Goal: Information Seeking & Learning: Find specific fact

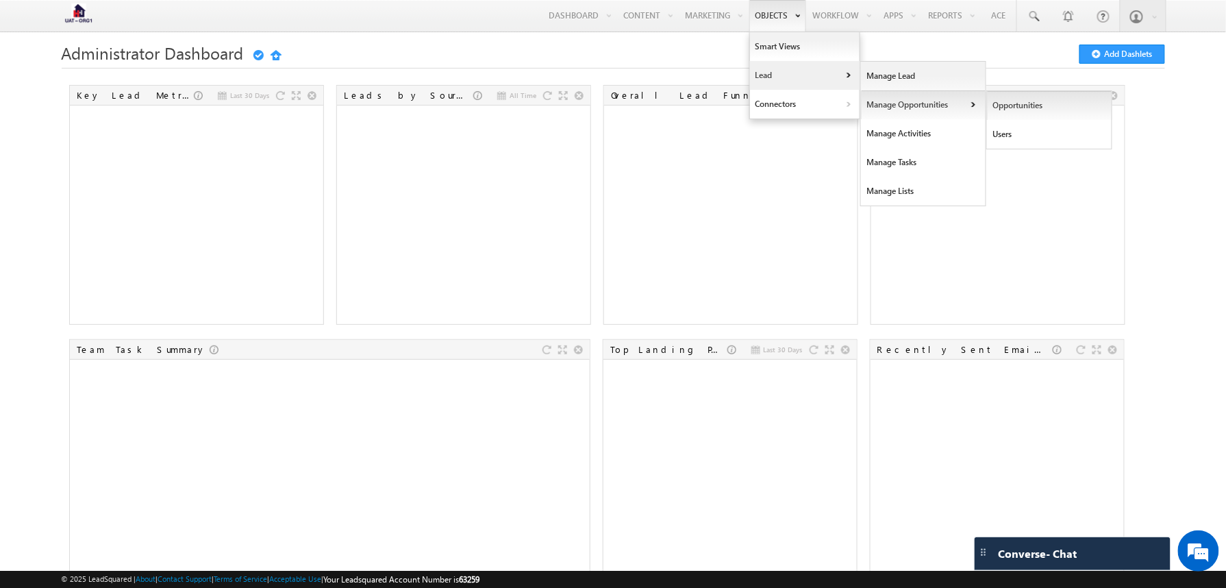
click at [990, 94] on link "Opportunities" at bounding box center [1049, 105] width 125 height 29
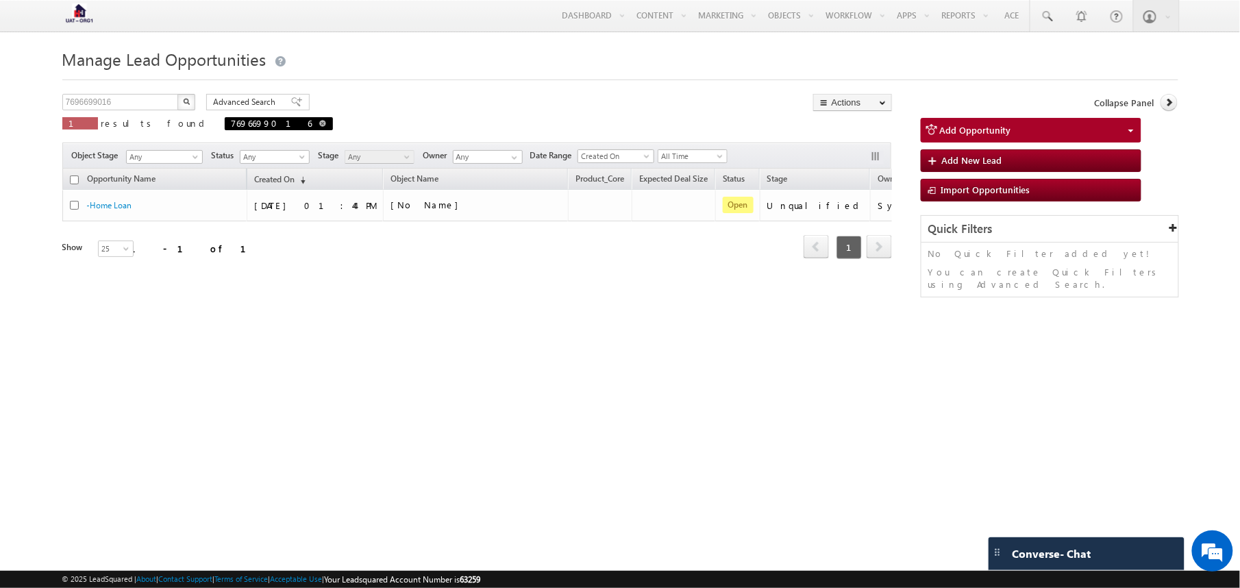
click at [319, 125] on span at bounding box center [322, 123] width 7 height 7
type input "Search Opportunities"
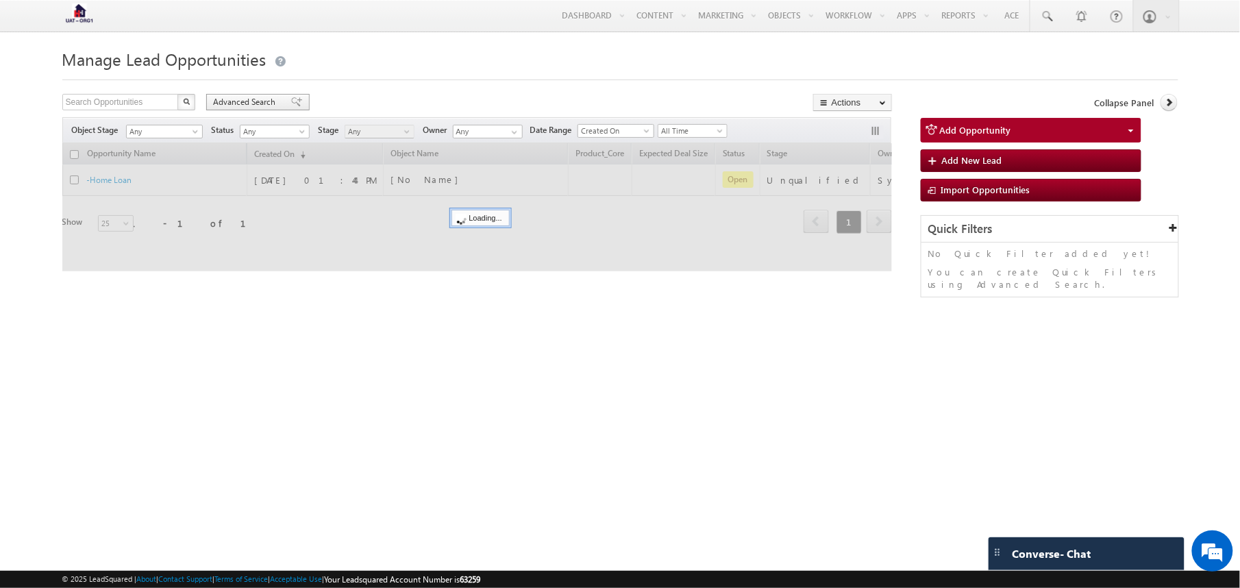
click at [261, 97] on div "Advanced Search" at bounding box center [257, 102] width 103 height 16
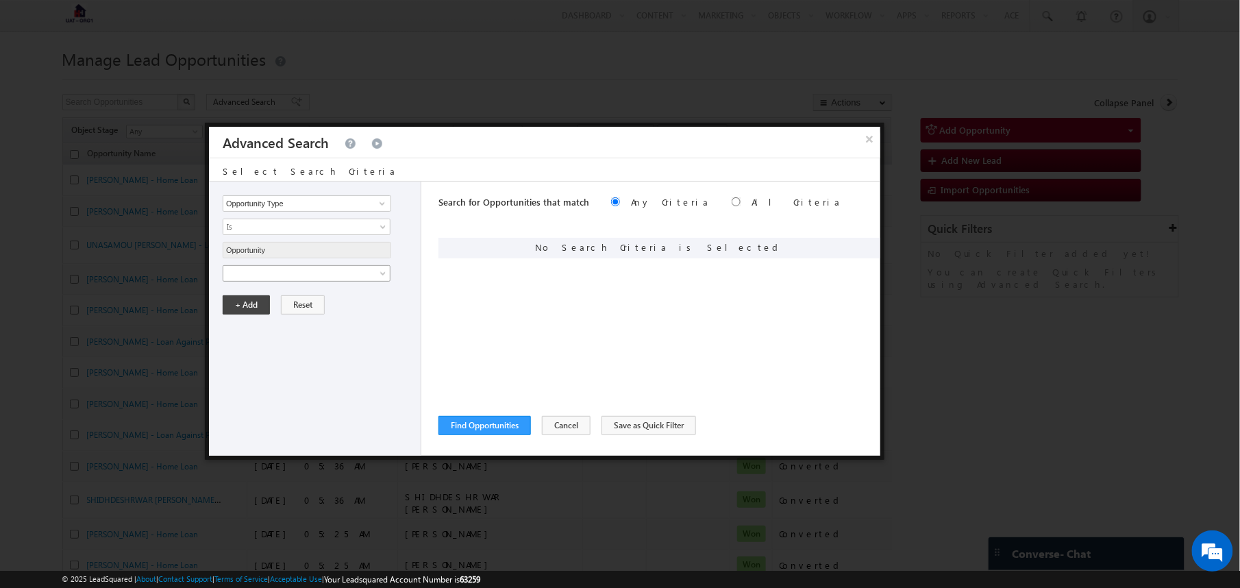
click at [343, 278] on span at bounding box center [297, 273] width 149 height 12
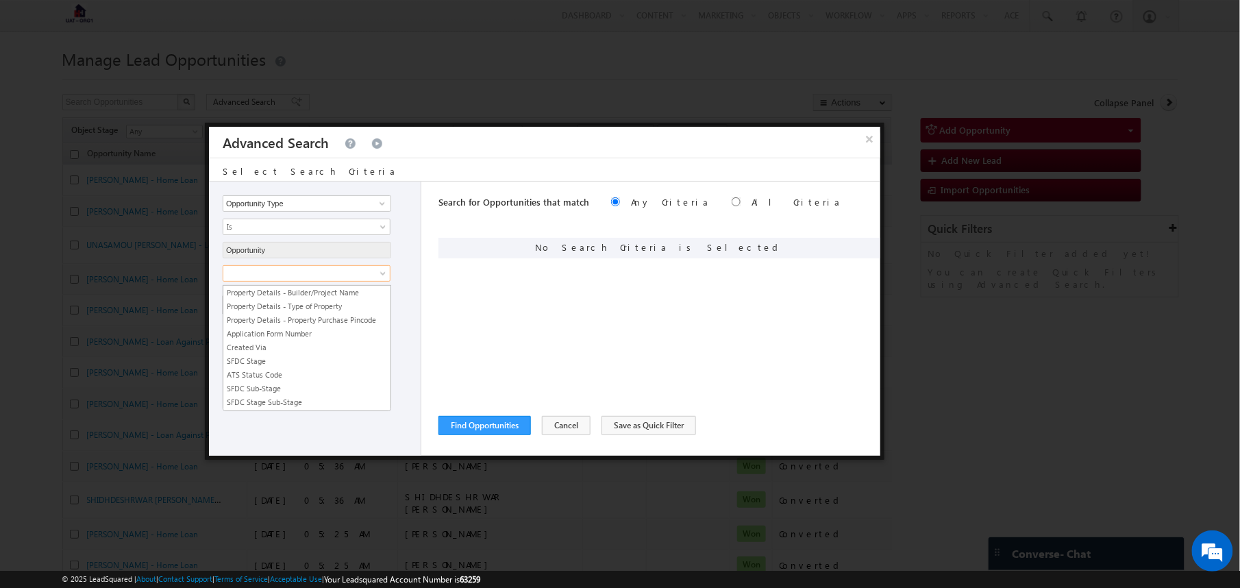
scroll to position [469, 0]
click at [311, 351] on link "SFDC Application Number" at bounding box center [306, 344] width 167 height 12
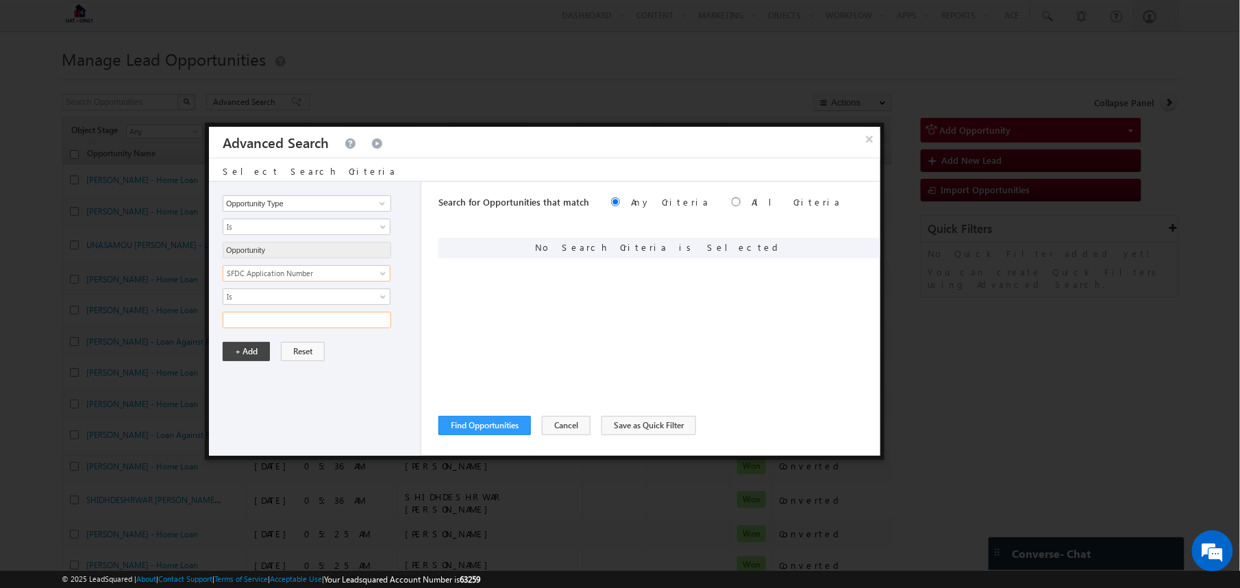
click at [336, 316] on input "text" at bounding box center [307, 320] width 169 height 16
type input "LA - 40595"
click at [245, 361] on button "+ Add" at bounding box center [246, 351] width 47 height 19
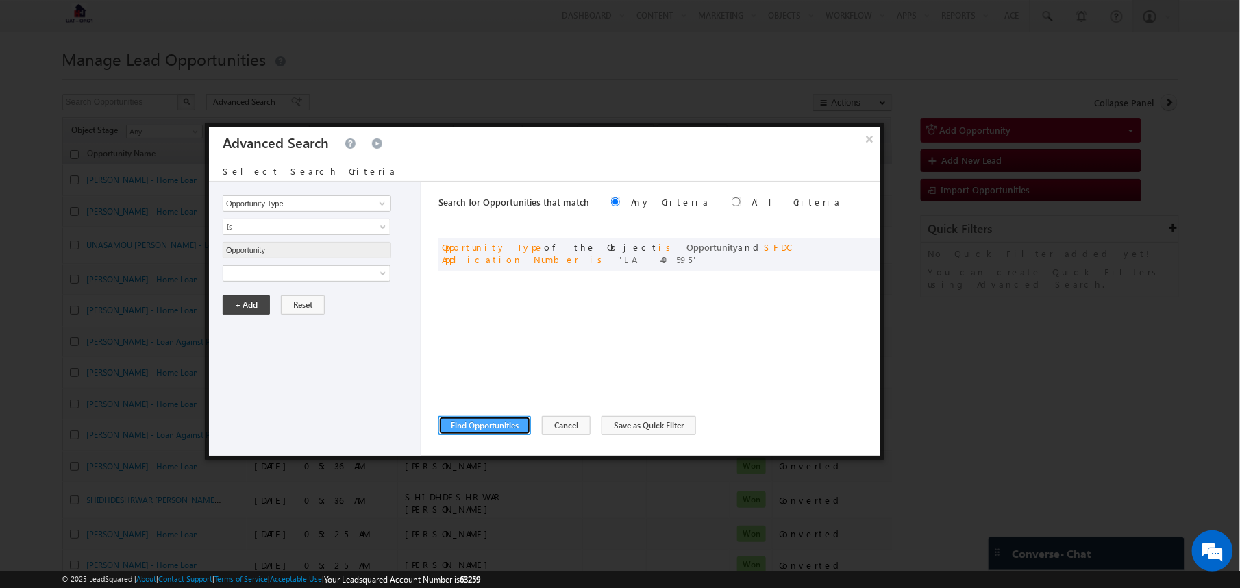
click at [467, 425] on button "Find Opportunities" at bounding box center [484, 425] width 92 height 19
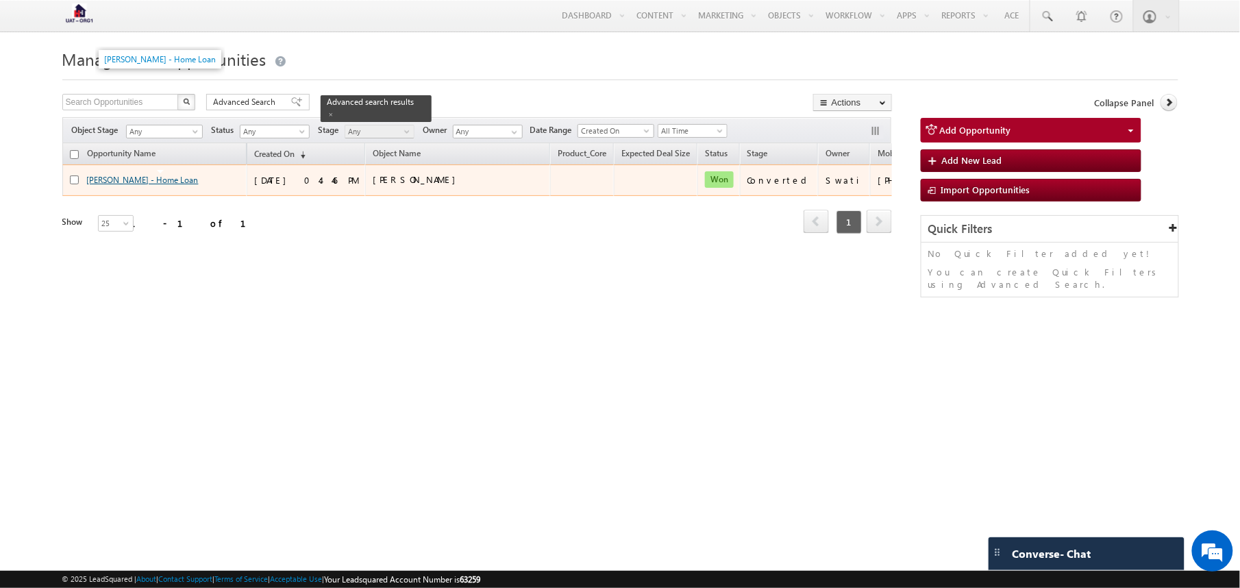
click at [127, 184] on link "Ravish Khanna - Home Loan" at bounding box center [143, 180] width 112 height 10
